Goal: Information Seeking & Learning: Compare options

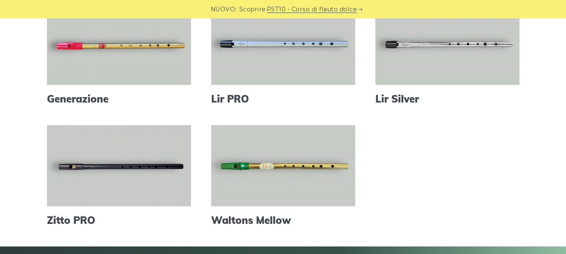
scroll to position [316, 0]
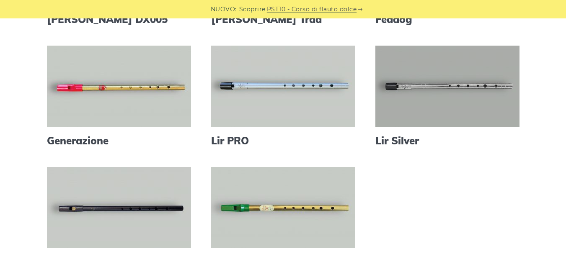
click at [424, 104] on link at bounding box center [448, 86] width 144 height 81
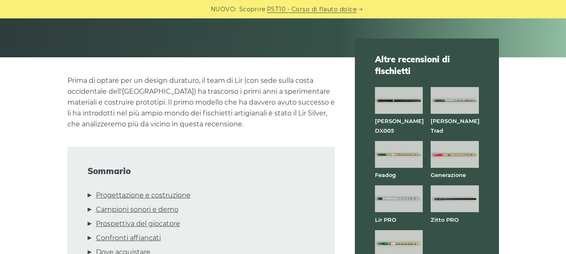
scroll to position [210, 0]
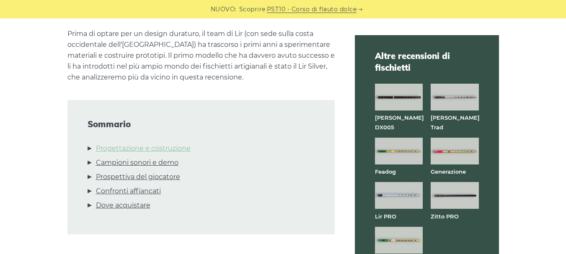
click at [181, 147] on font "Progettazione e costruzione" at bounding box center [143, 149] width 95 height 8
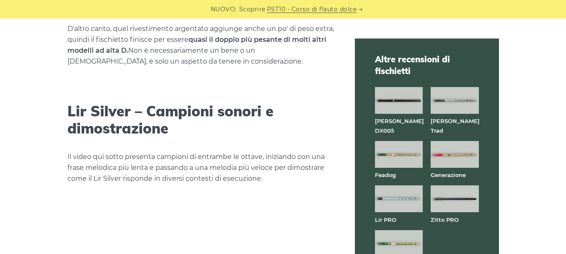
scroll to position [1120, 0]
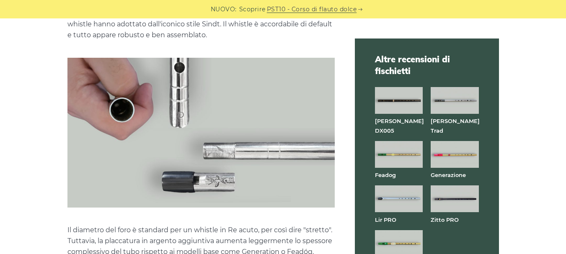
click at [401, 188] on img at bounding box center [399, 199] width 48 height 27
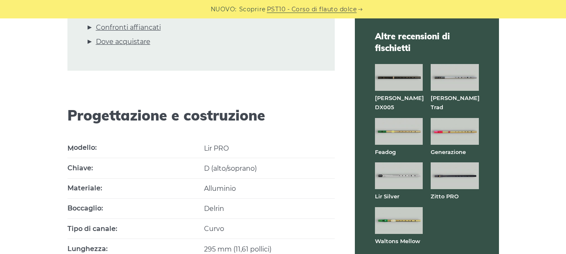
scroll to position [377, 0]
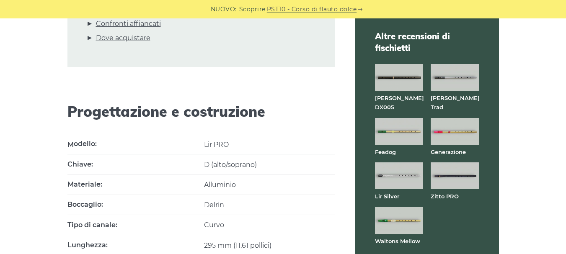
click at [394, 120] on img at bounding box center [399, 131] width 48 height 27
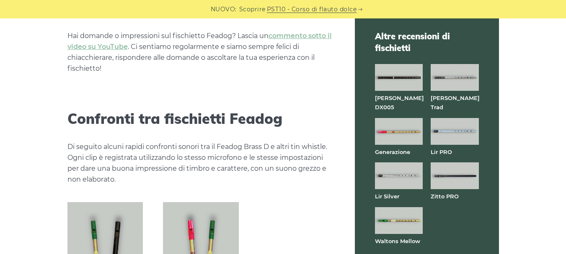
scroll to position [2263, 0]
